Goal: Task Accomplishment & Management: Manage account settings

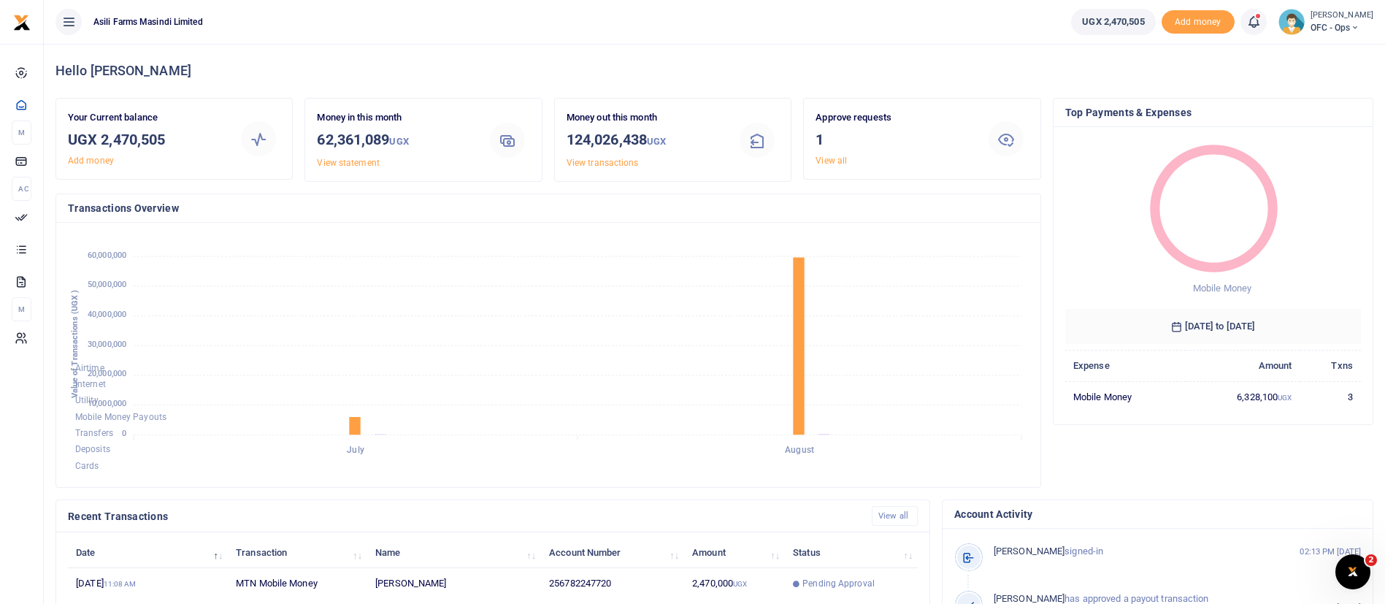
scroll to position [269, 0]
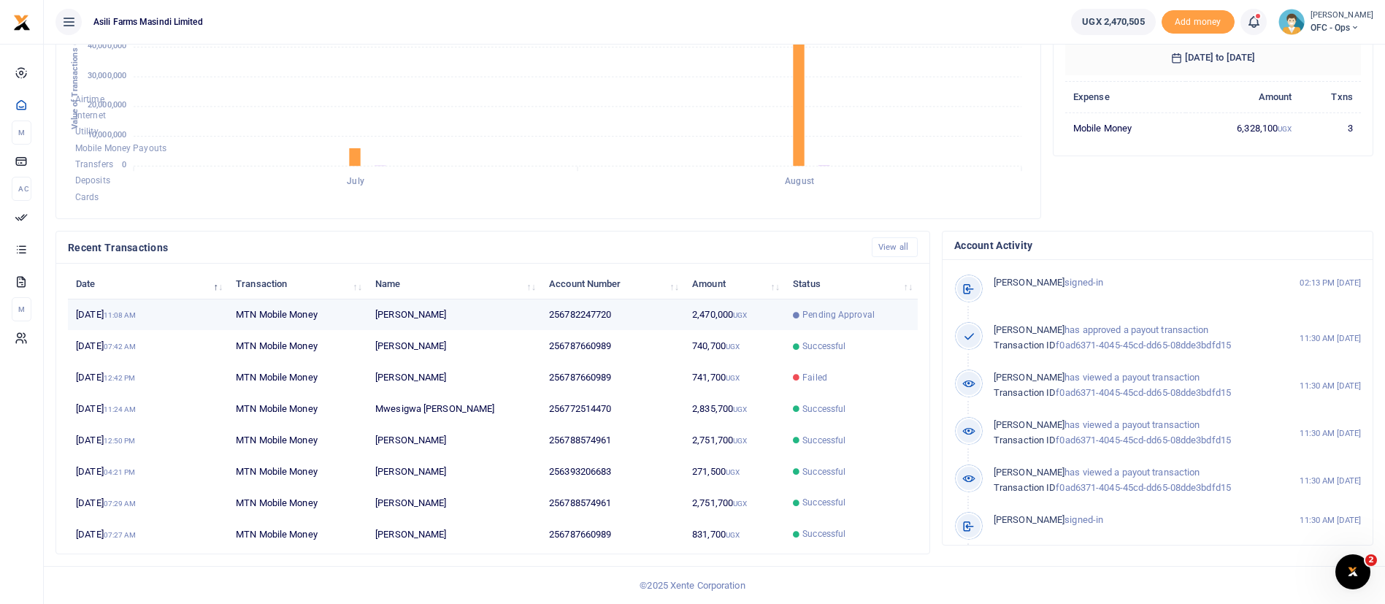
click at [830, 302] on td "Pending Approval" at bounding box center [851, 314] width 133 height 31
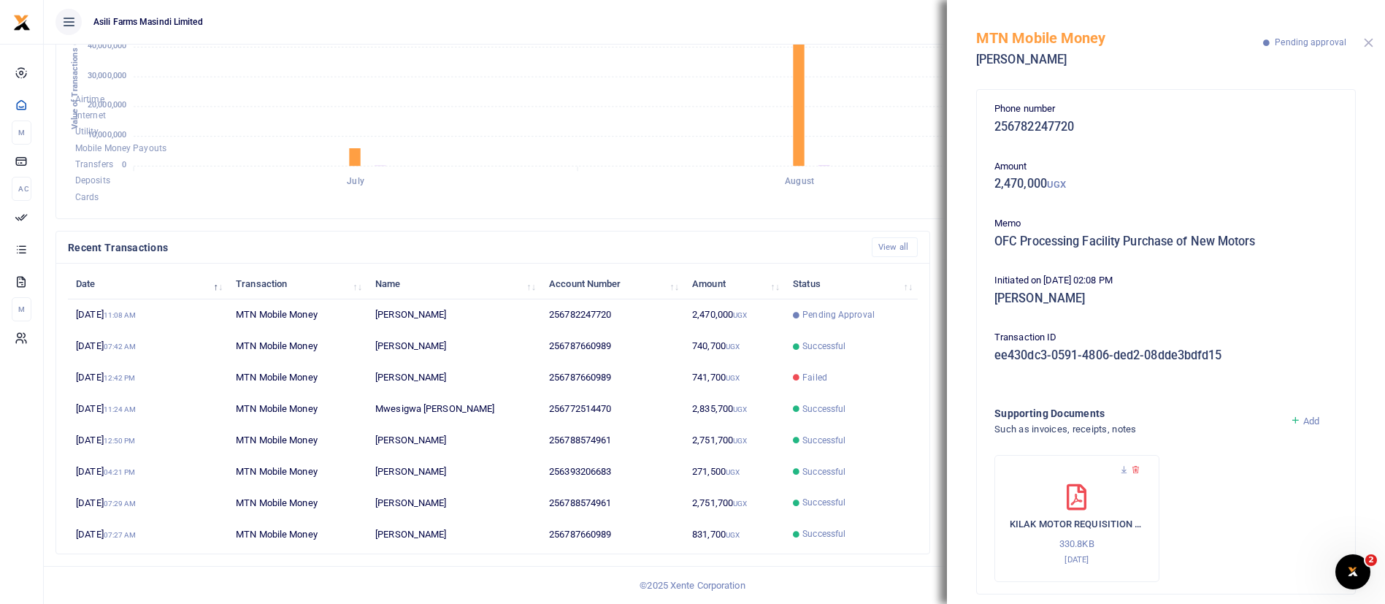
click at [1369, 44] on button "Close" at bounding box center [1368, 42] width 9 height 9
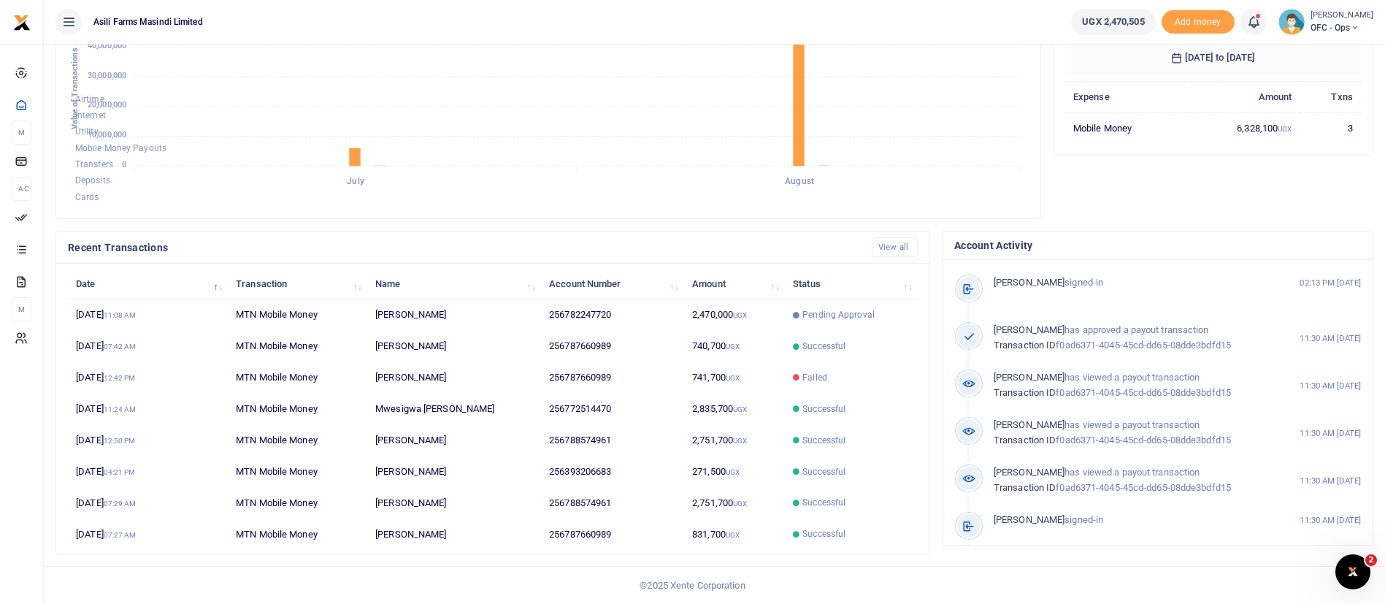
click at [1333, 27] on span "OFC - Ops" at bounding box center [1342, 27] width 63 height 13
click at [1323, 59] on link "Switch accounts" at bounding box center [1330, 53] width 115 height 20
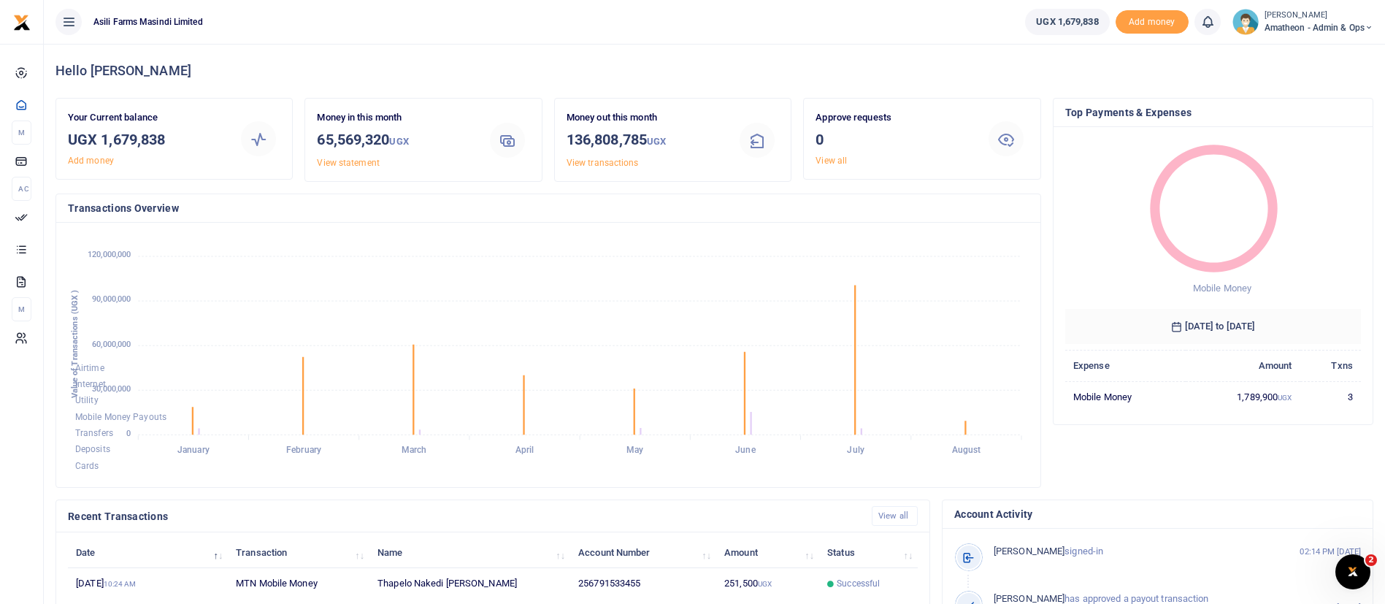
scroll to position [269, 0]
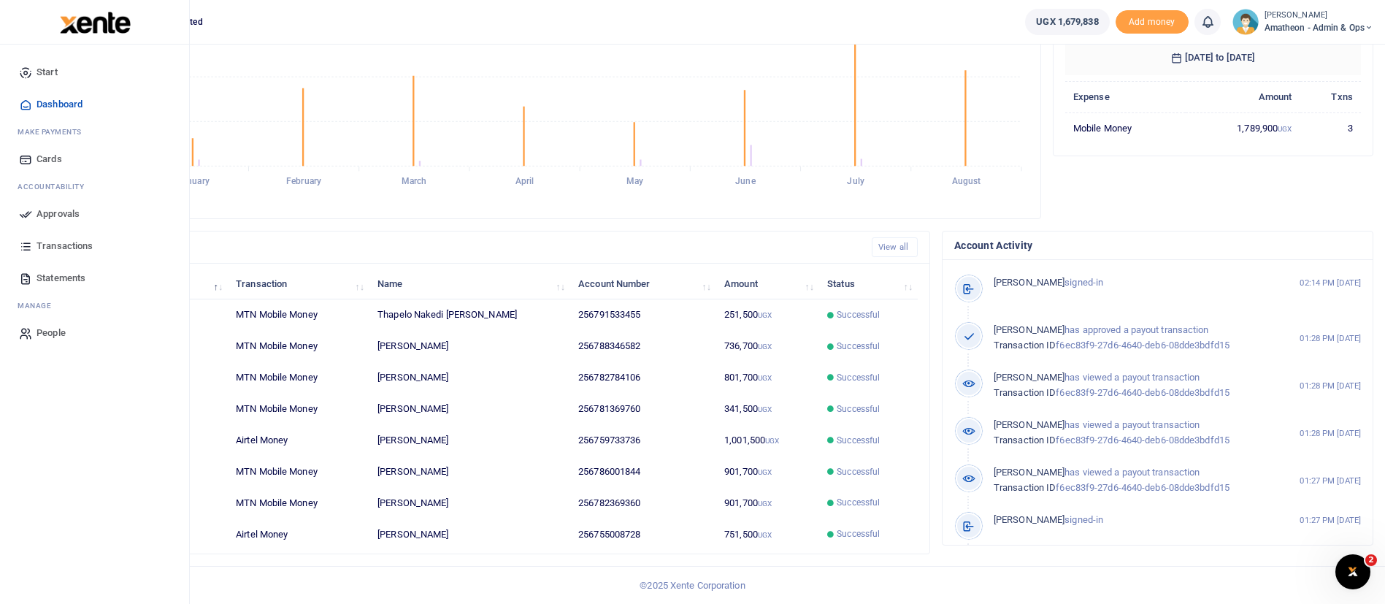
click at [88, 252] on span "Transactions" at bounding box center [65, 246] width 56 height 15
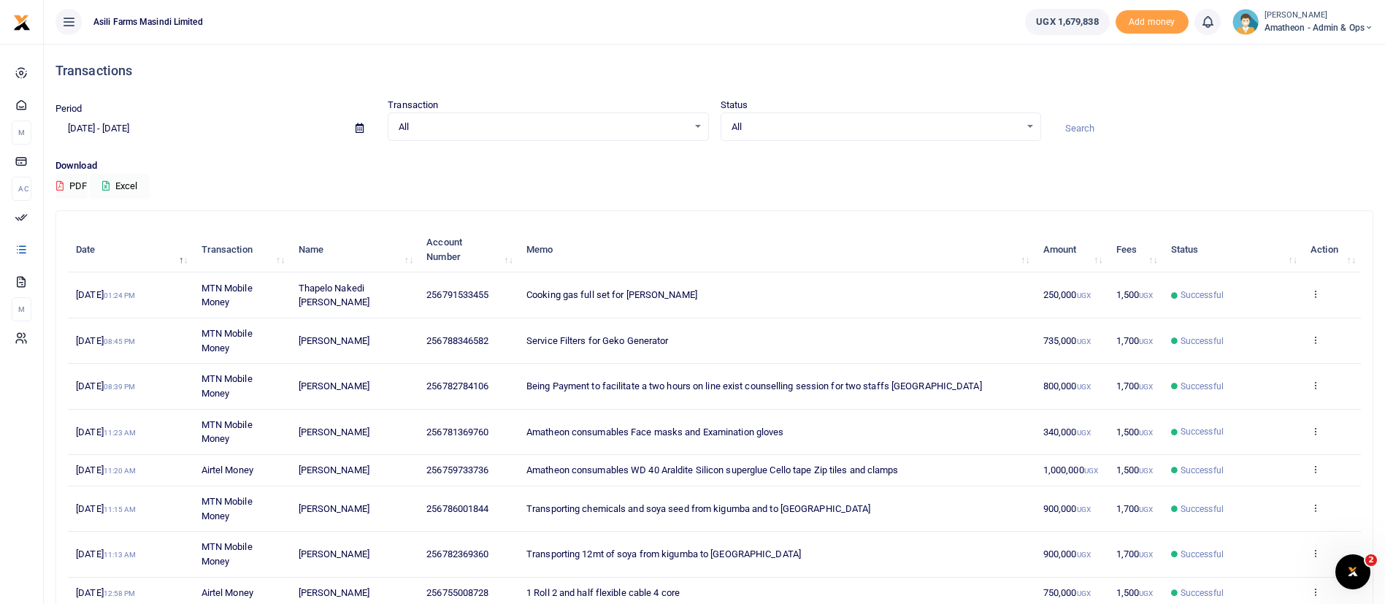
scroll to position [182, 0]
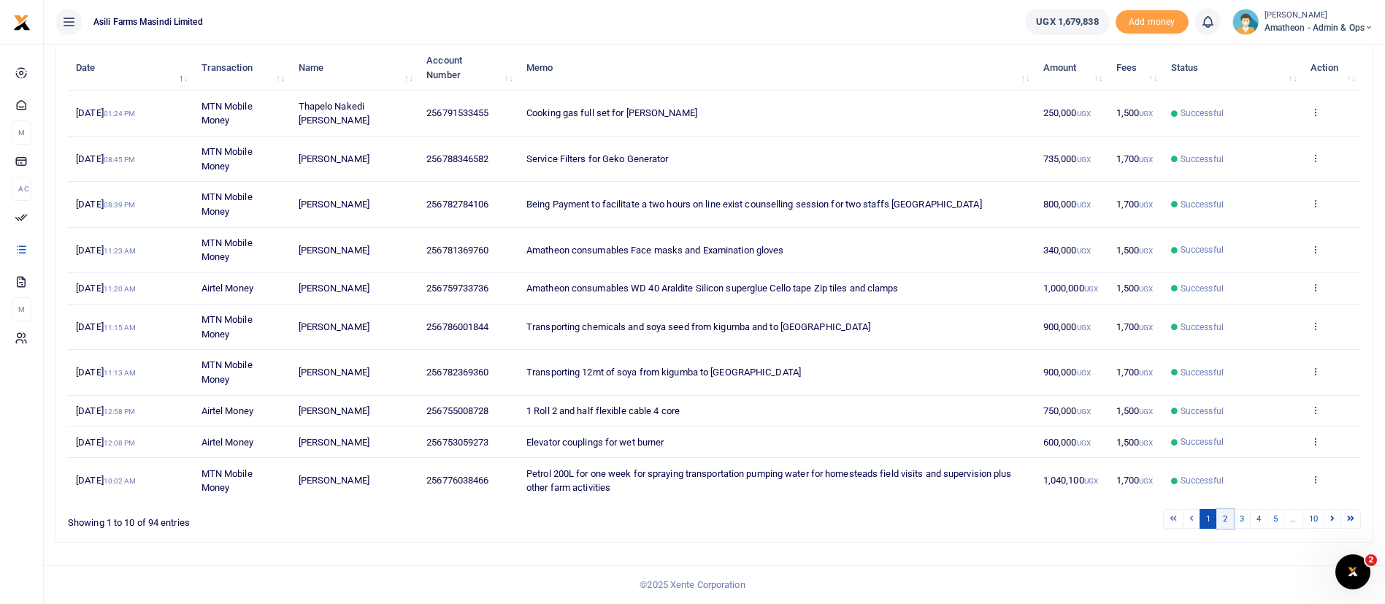
click at [1228, 517] on link "2" at bounding box center [1226, 519] width 18 height 20
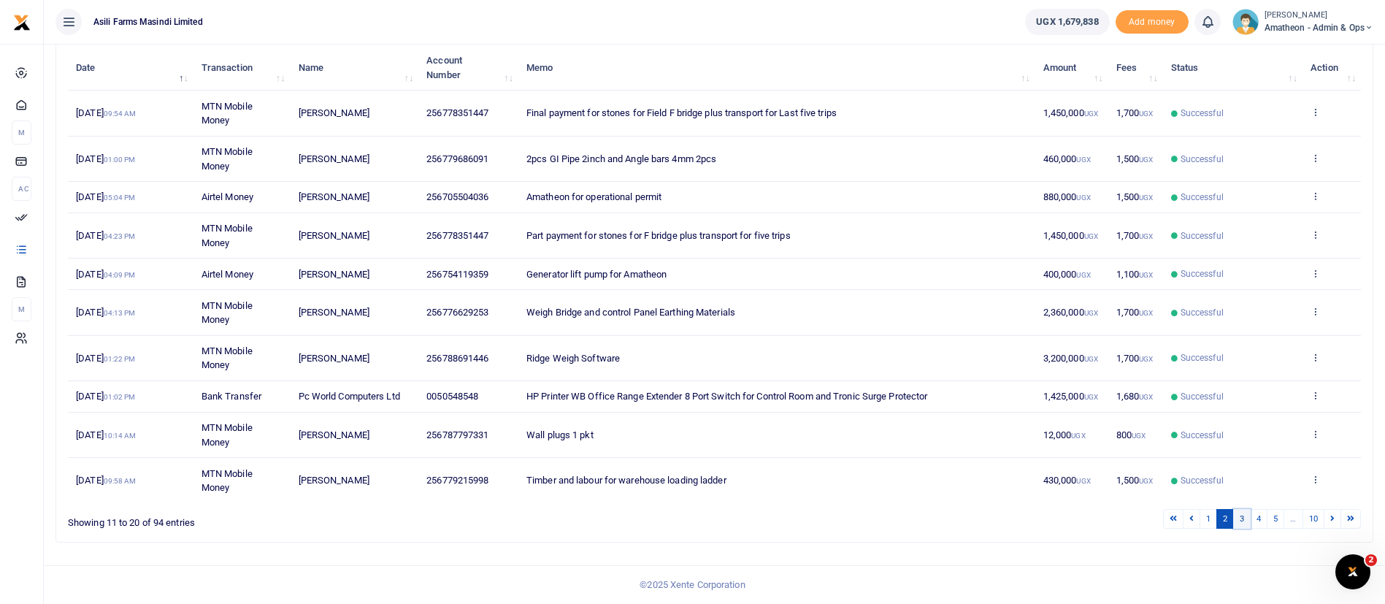
click at [1244, 517] on link "3" at bounding box center [1243, 519] width 18 height 20
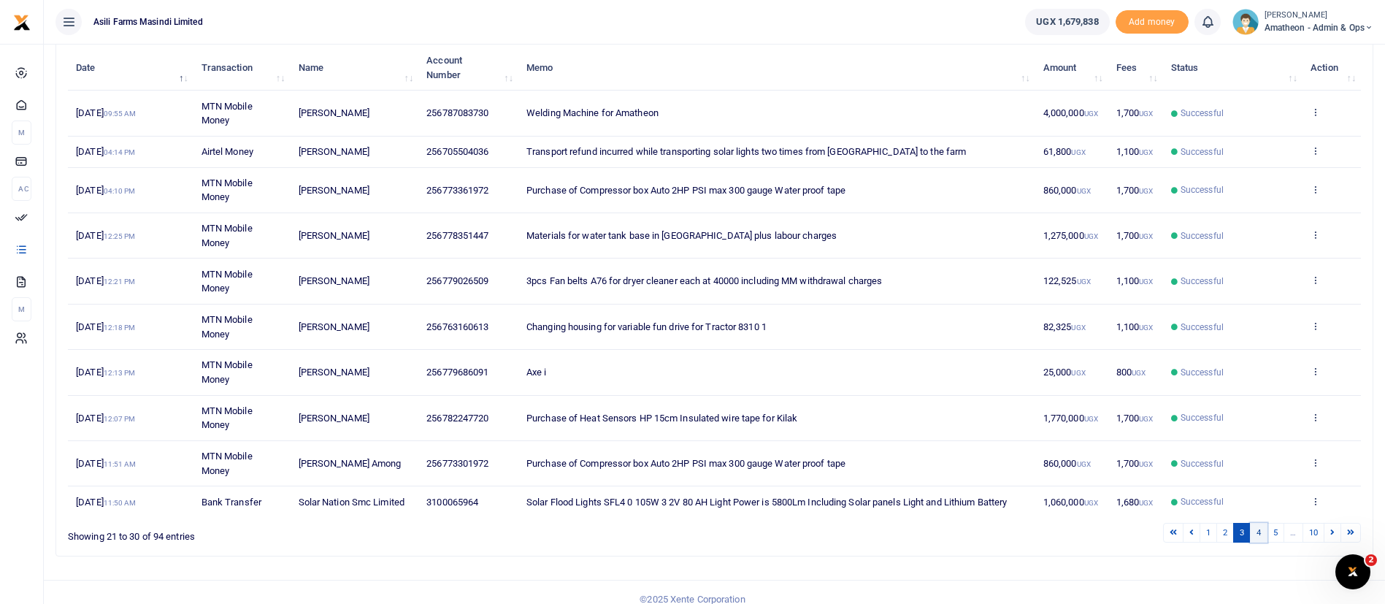
click at [1260, 532] on link "4" at bounding box center [1259, 533] width 18 height 20
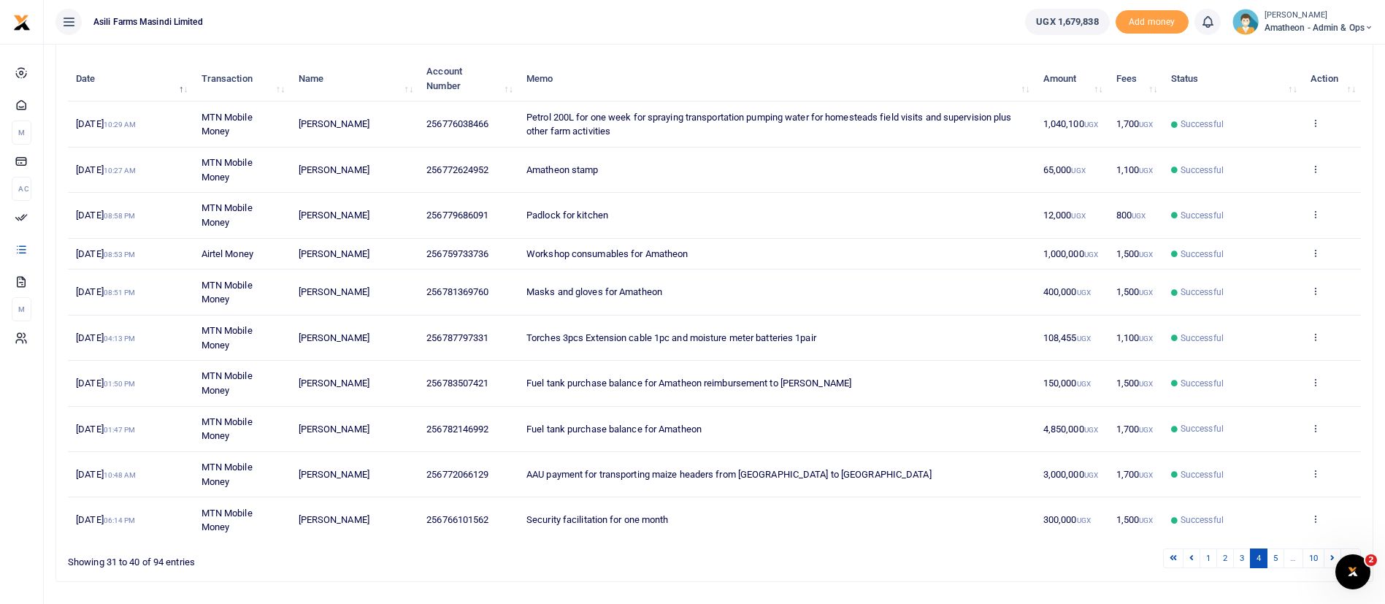
scroll to position [210, 0]
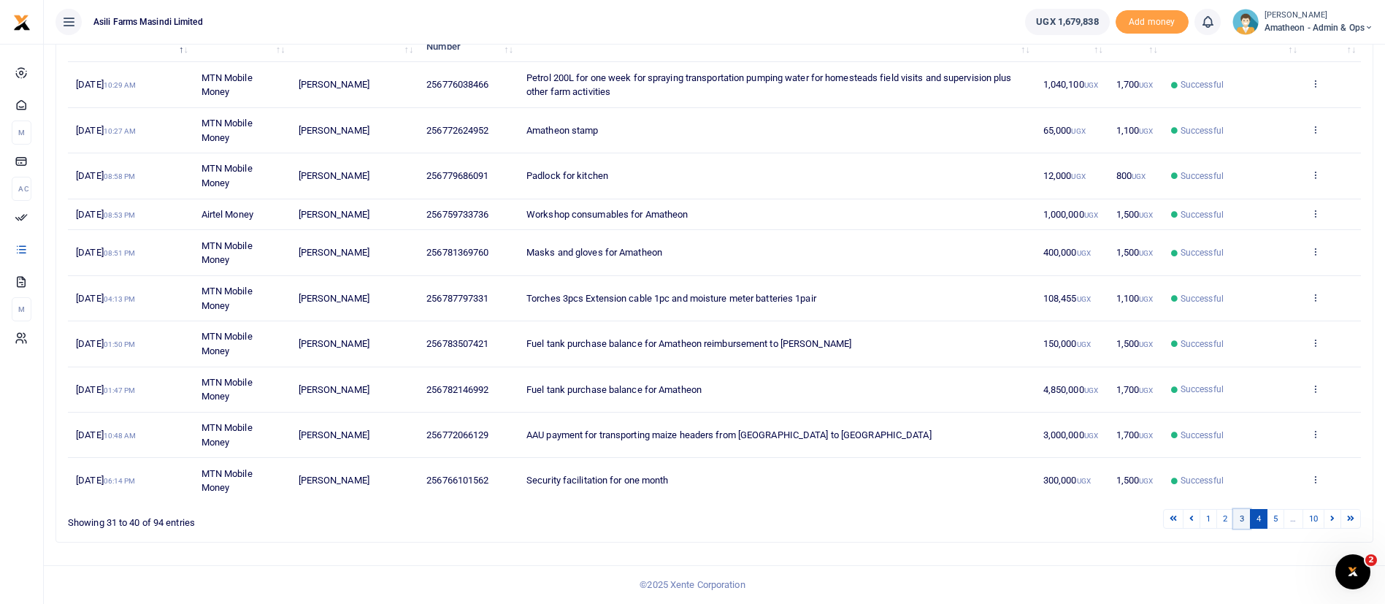
click at [1239, 524] on link "3" at bounding box center [1243, 519] width 18 height 20
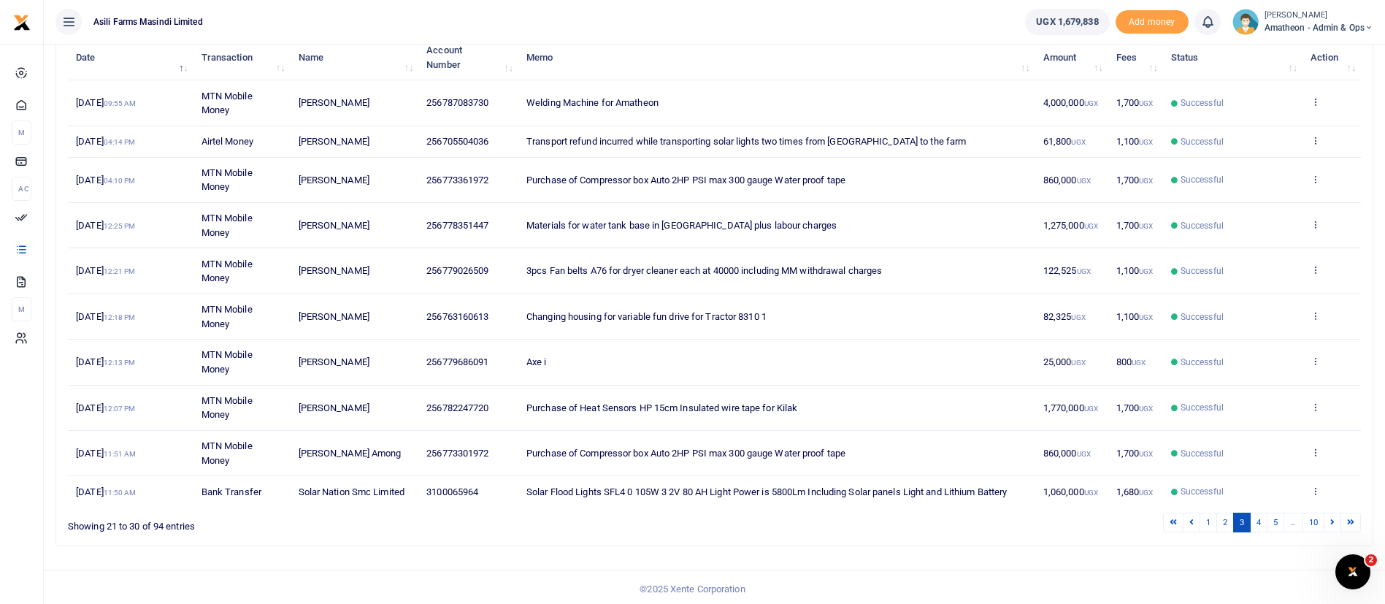
scroll to position [196, 0]
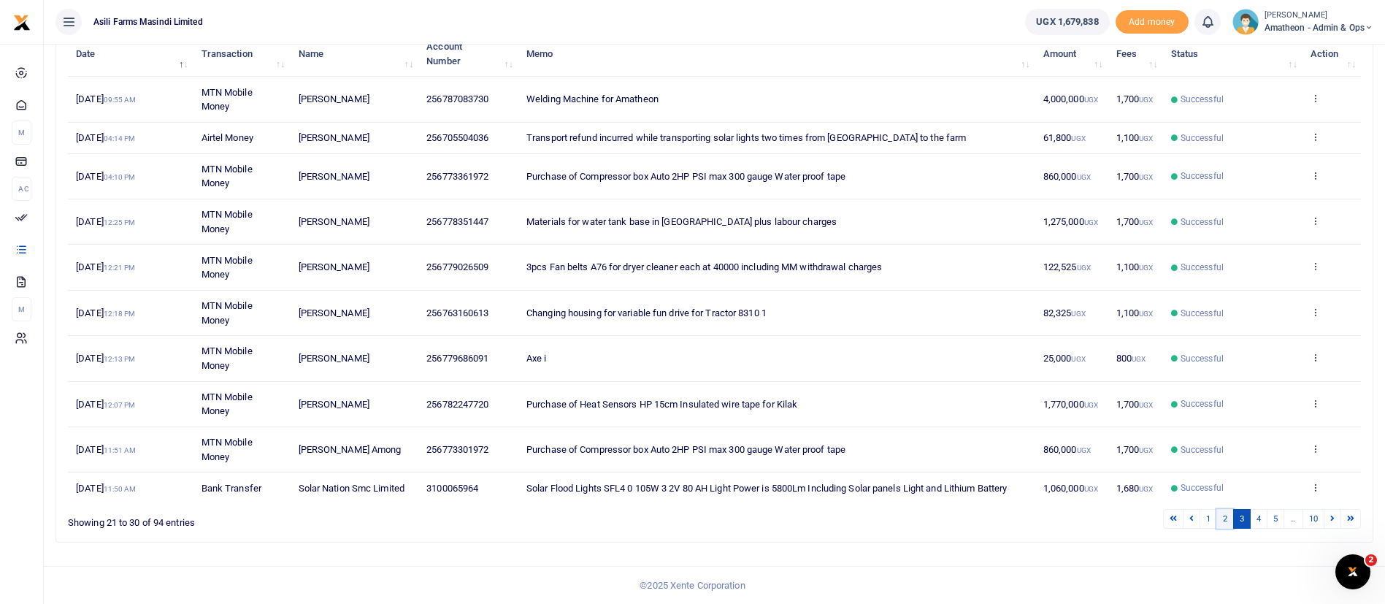
click at [1220, 518] on link "2" at bounding box center [1226, 519] width 18 height 20
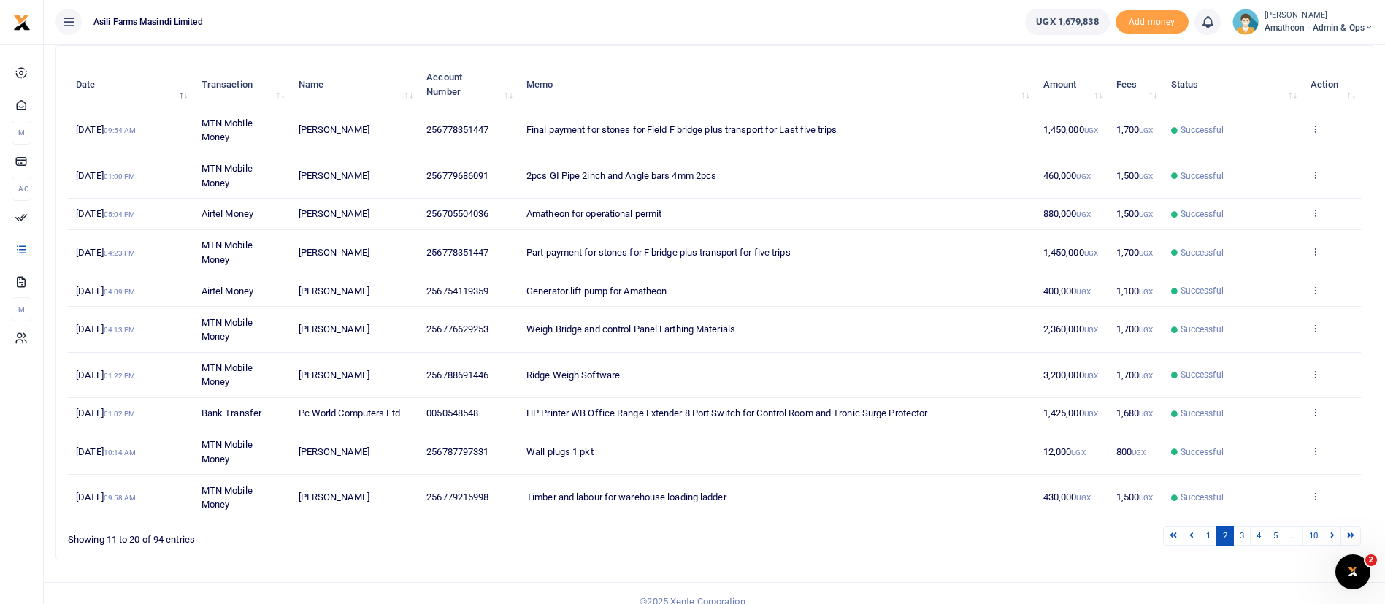
scroll to position [182, 0]
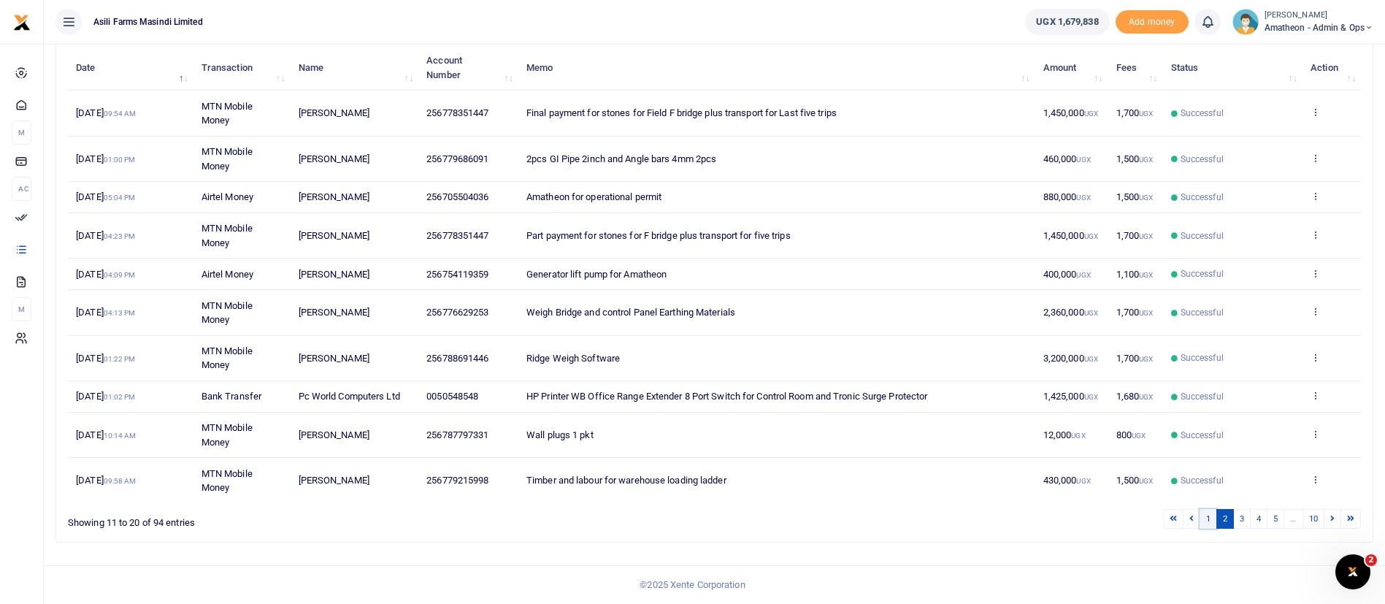
click at [1214, 524] on link "1" at bounding box center [1209, 519] width 18 height 20
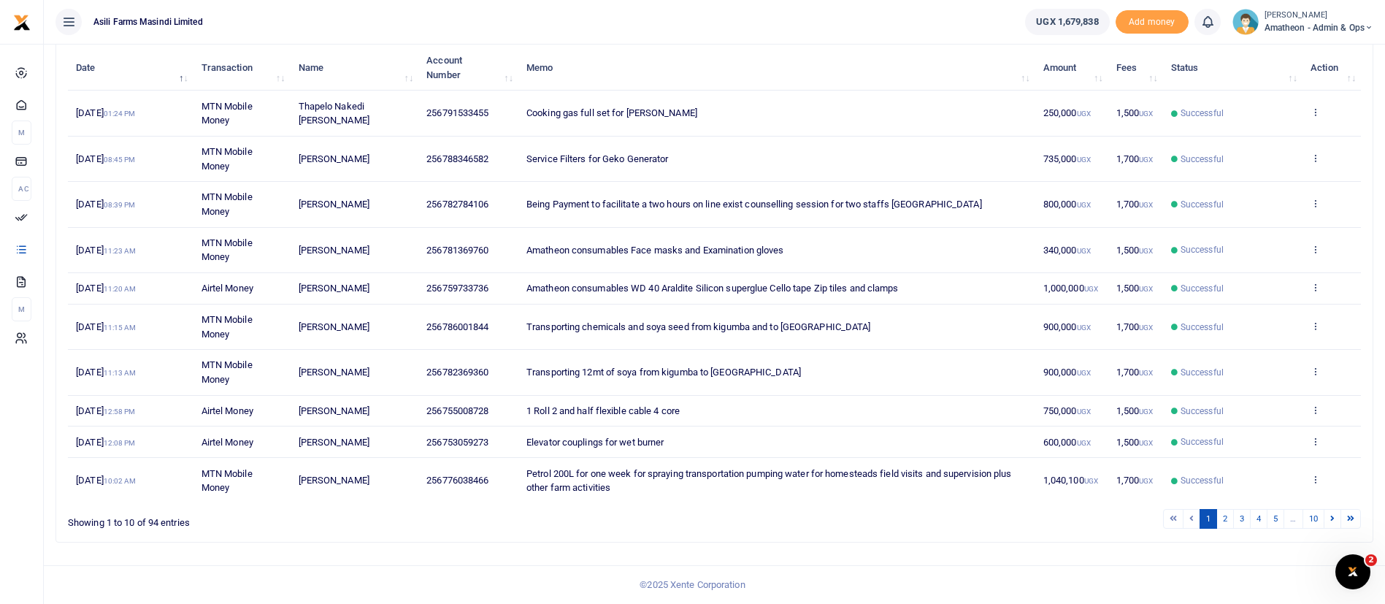
click at [1328, 23] on span "Amatheon - Admin & Ops" at bounding box center [1319, 27] width 109 height 13
click at [1326, 53] on link "Switch accounts" at bounding box center [1318, 53] width 115 height 20
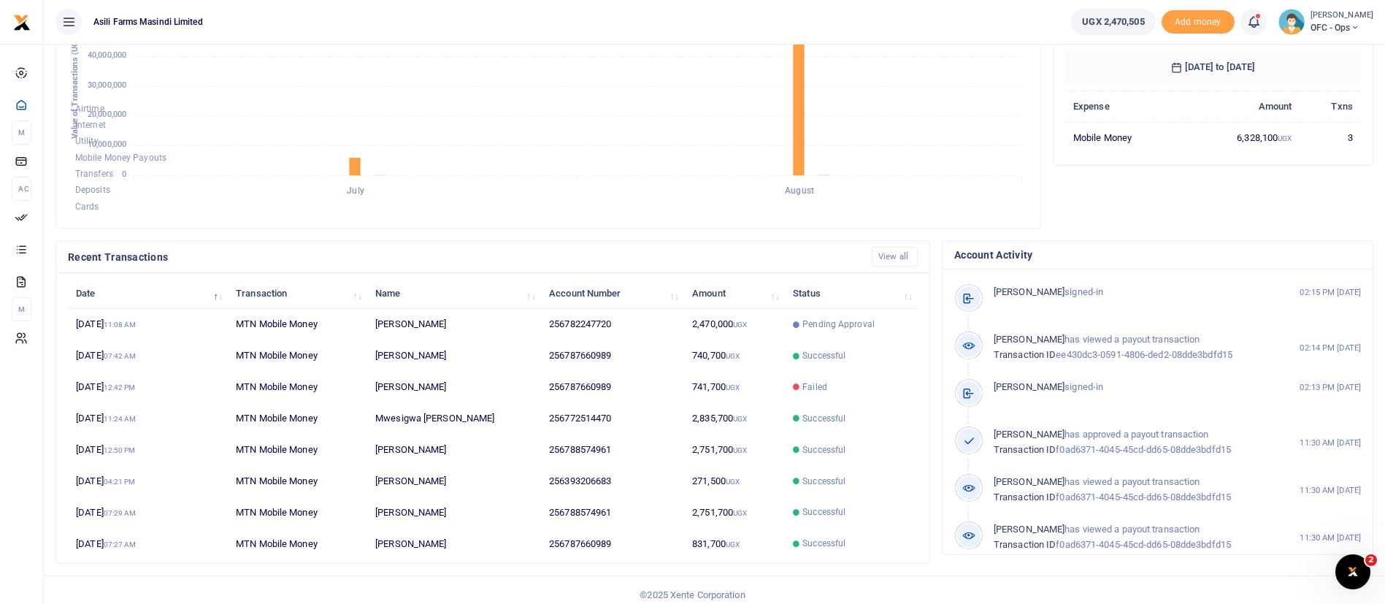
scroll to position [269, 0]
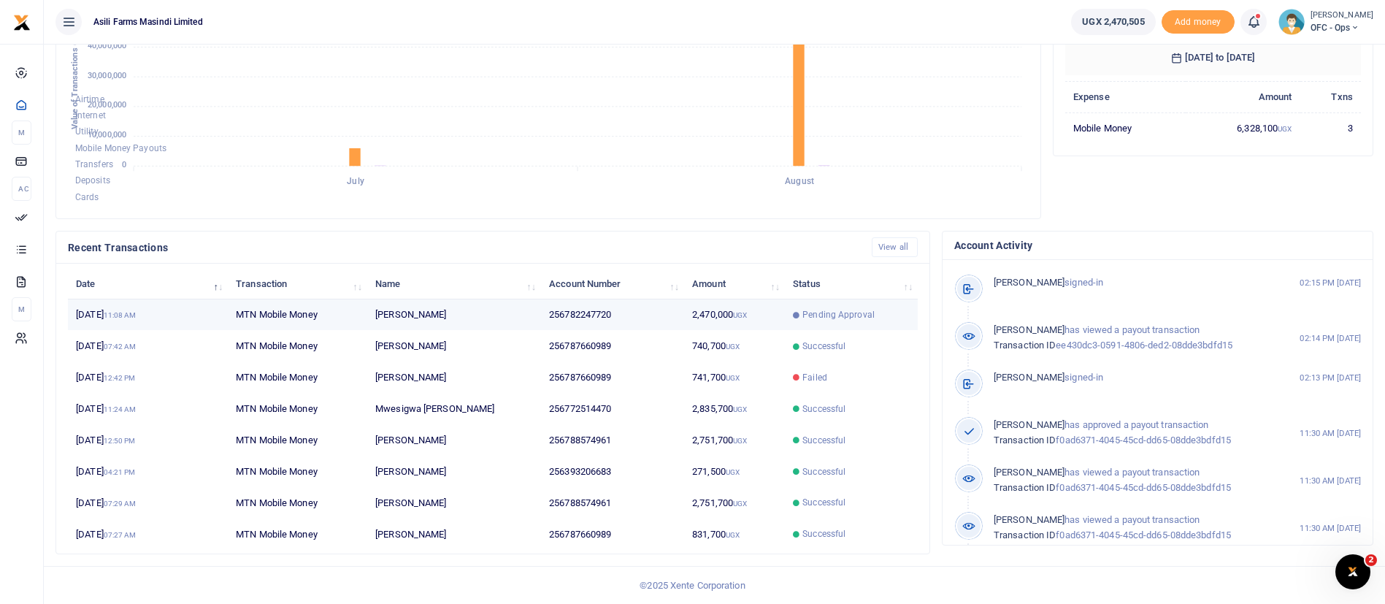
click at [184, 308] on td "28th Aug 2025 11:08 AM" at bounding box center [148, 314] width 160 height 31
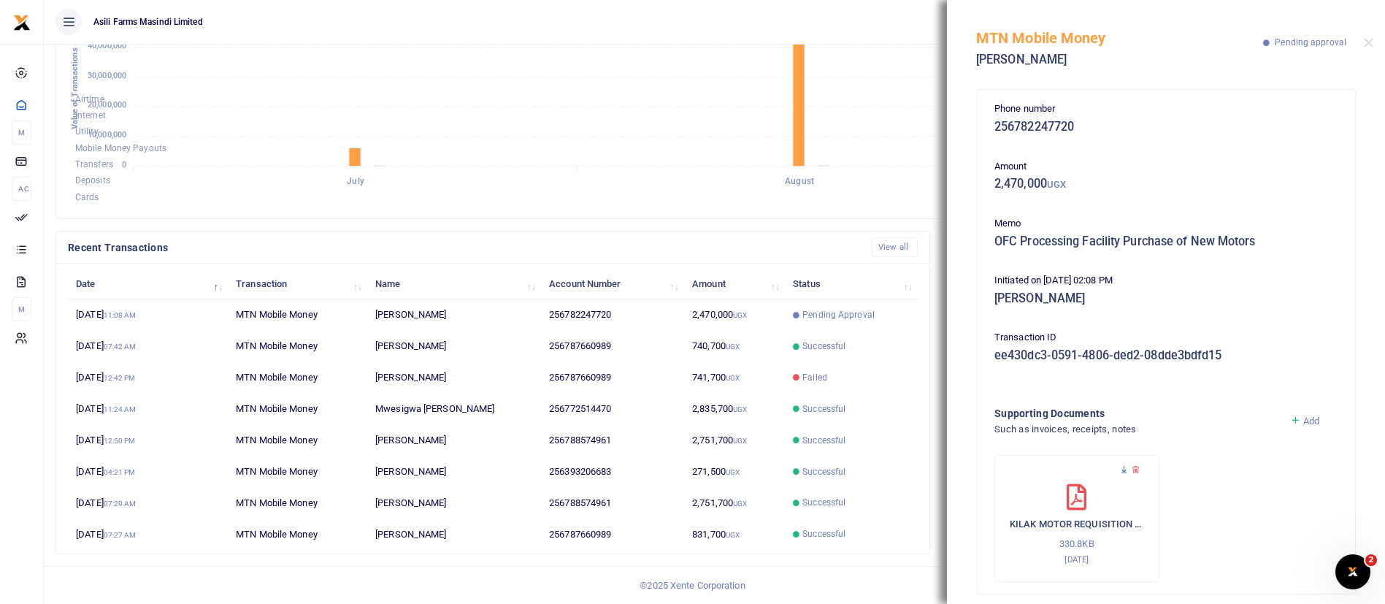
click at [1126, 472] on icon at bounding box center [1124, 469] width 9 height 9
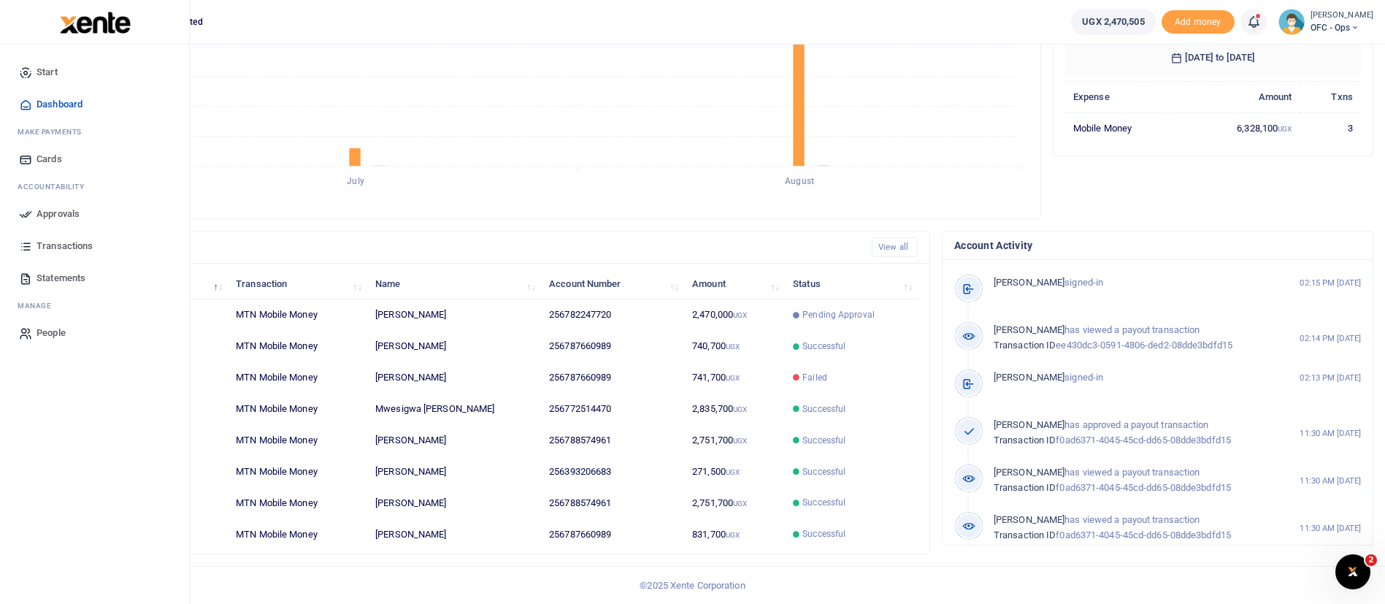
click at [60, 212] on span "Approvals" at bounding box center [58, 214] width 43 height 15
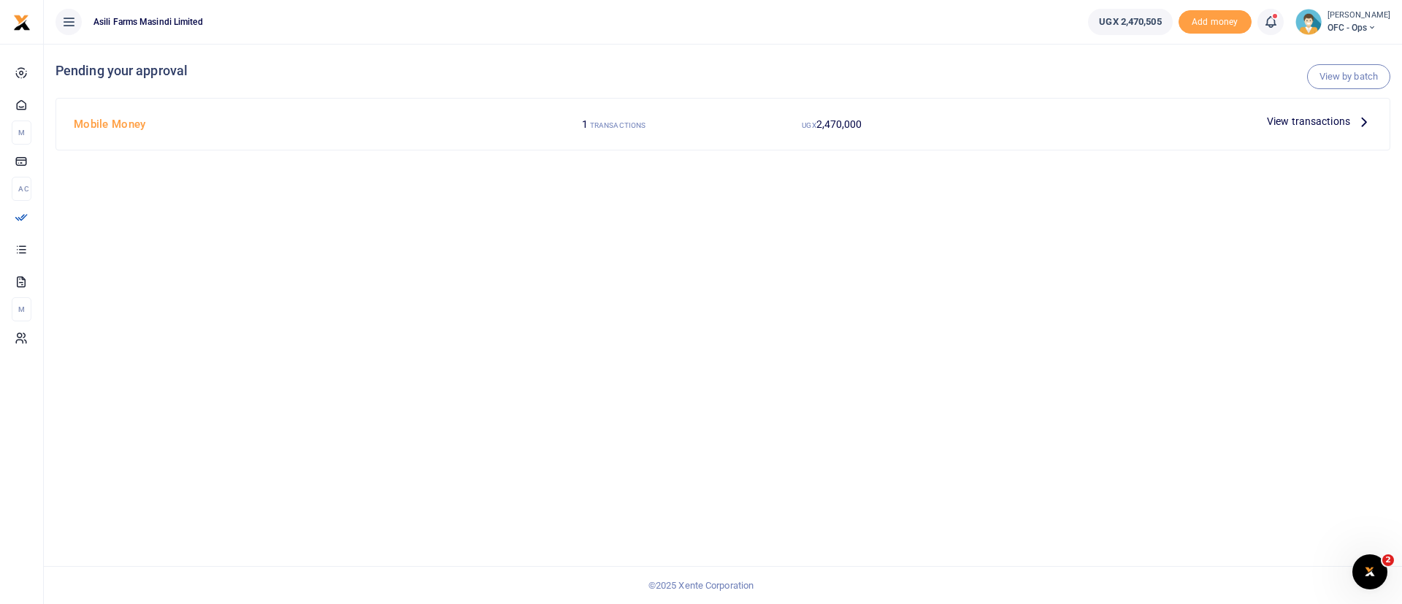
click at [1304, 120] on span "View transactions" at bounding box center [1308, 121] width 83 height 16
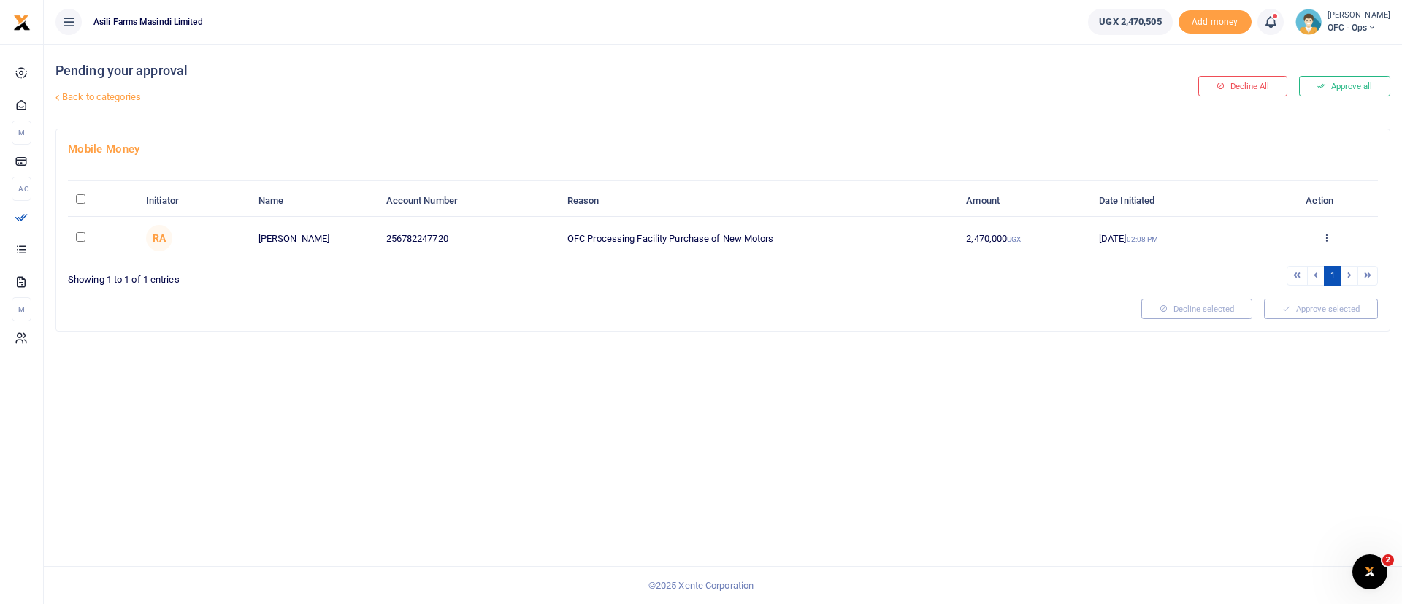
click at [84, 199] on div at bounding box center [701, 302] width 1402 height 604
click at [84, 199] on input "\a \a : activate to sort column descending" at bounding box center [80, 198] width 9 height 9
checkbox input "true"
click at [1344, 315] on button "Approve selected (1)" at bounding box center [1316, 309] width 124 height 20
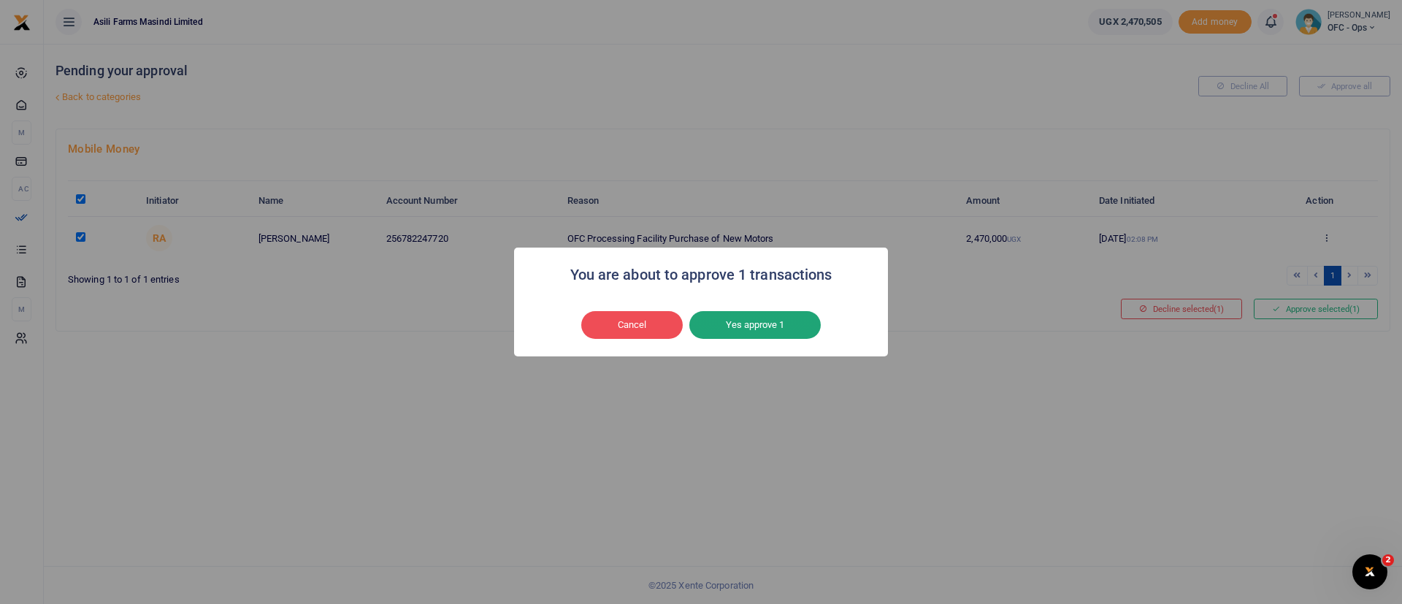
click at [777, 323] on button "Yes approve 1" at bounding box center [754, 325] width 131 height 28
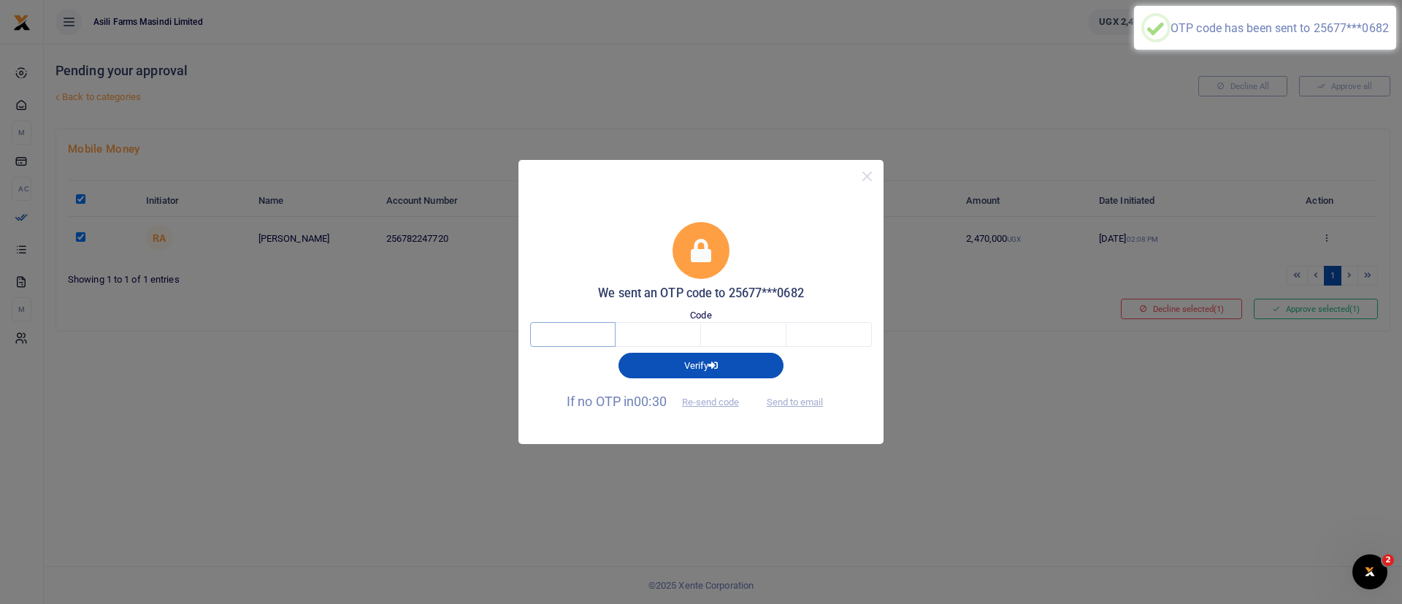
click at [591, 338] on input "text" at bounding box center [572, 334] width 85 height 25
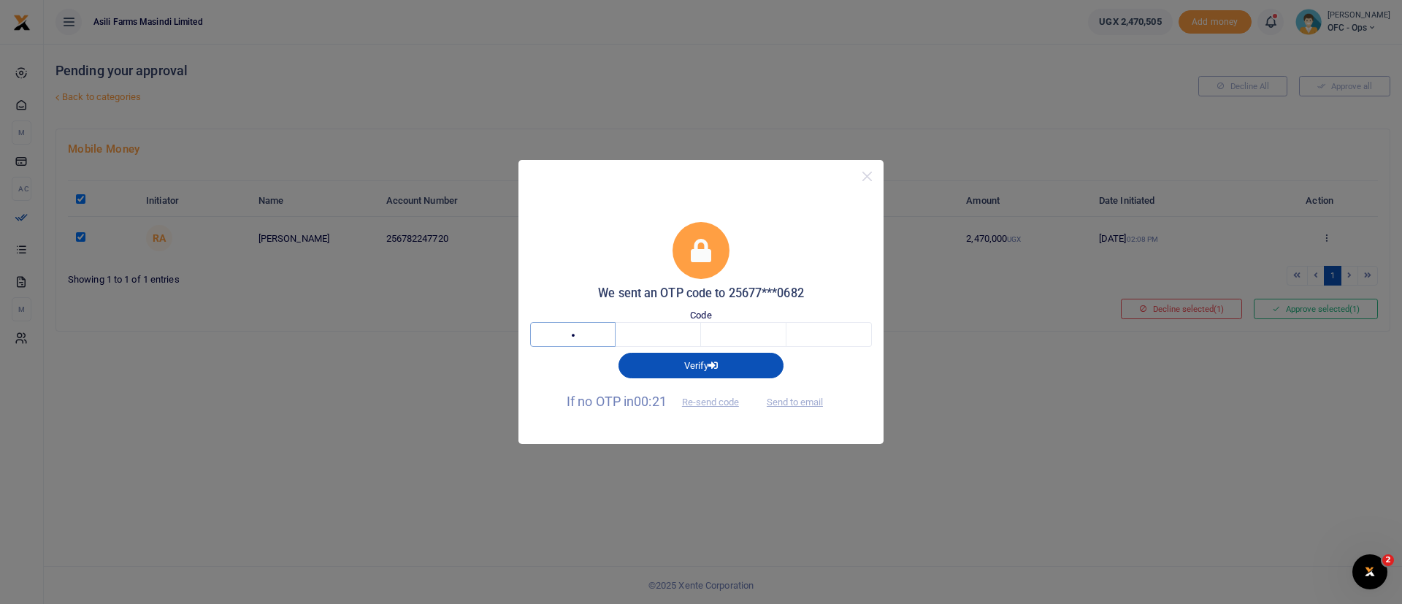
type input "1"
type input "0"
type input "5"
type input "0"
